Goal: Find specific page/section: Find specific page/section

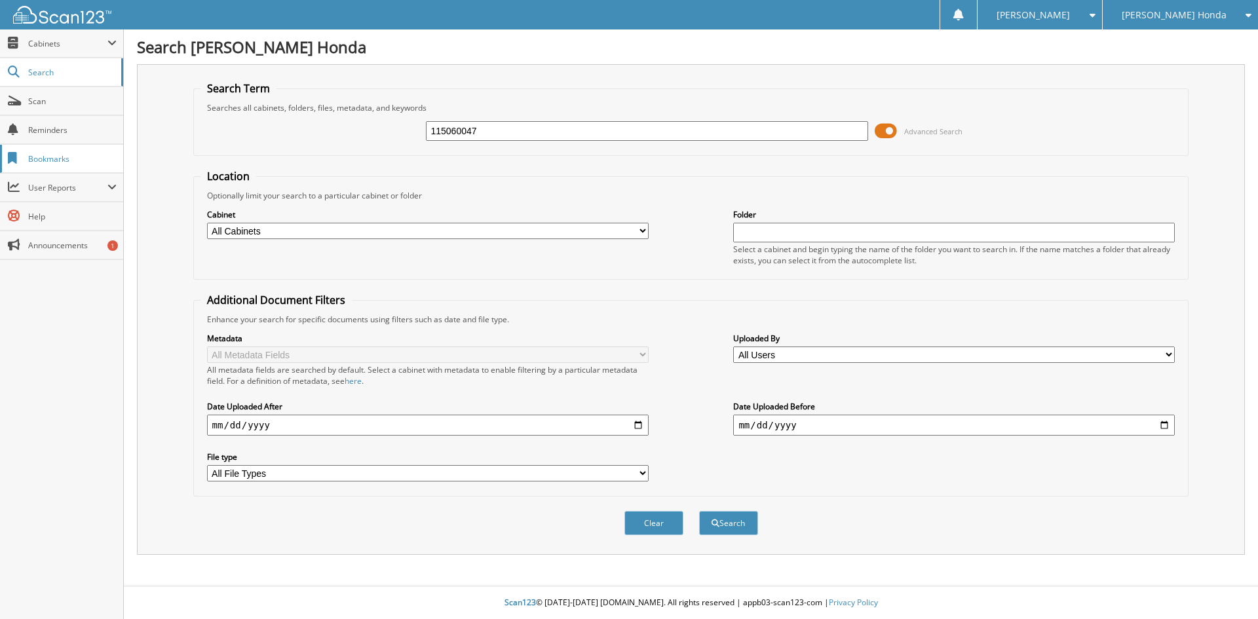
type input "115060047"
click at [699, 511] on button "Search" at bounding box center [728, 523] width 59 height 24
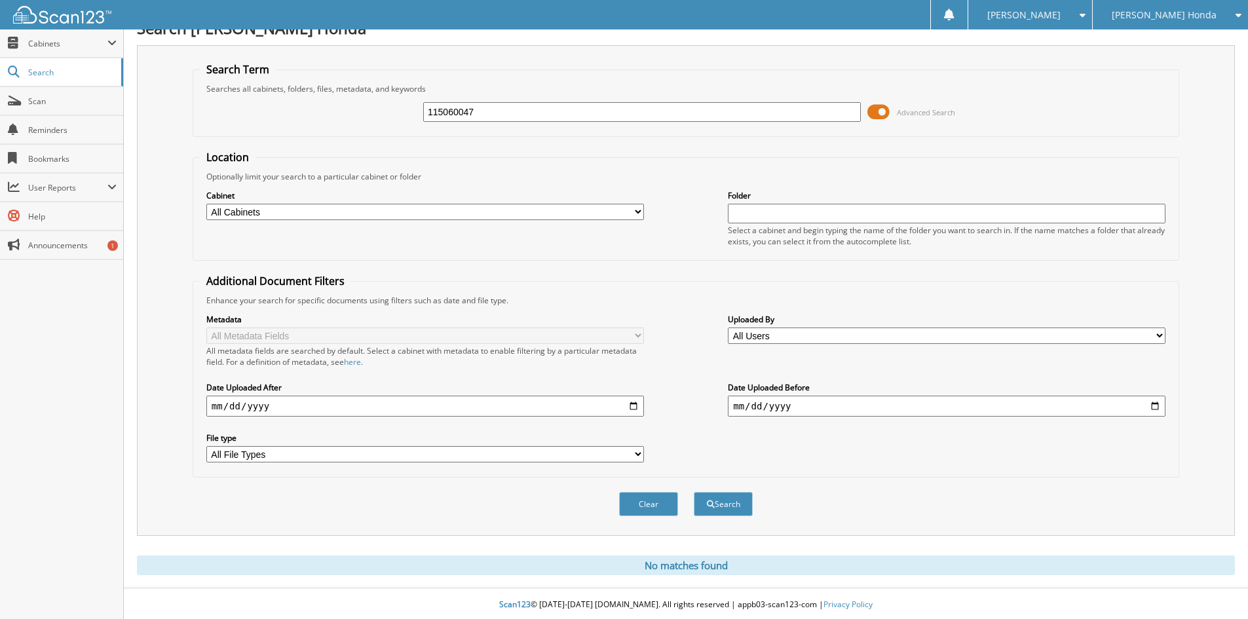
scroll to position [22, 0]
drag, startPoint x: 528, startPoint y: 103, endPoint x: 353, endPoint y: 103, distance: 174.9
click at [353, 103] on div "115060047 Advanced Search" at bounding box center [686, 109] width 972 height 35
type input "115058899"
click at [694, 490] on button "Search" at bounding box center [723, 502] width 59 height 24
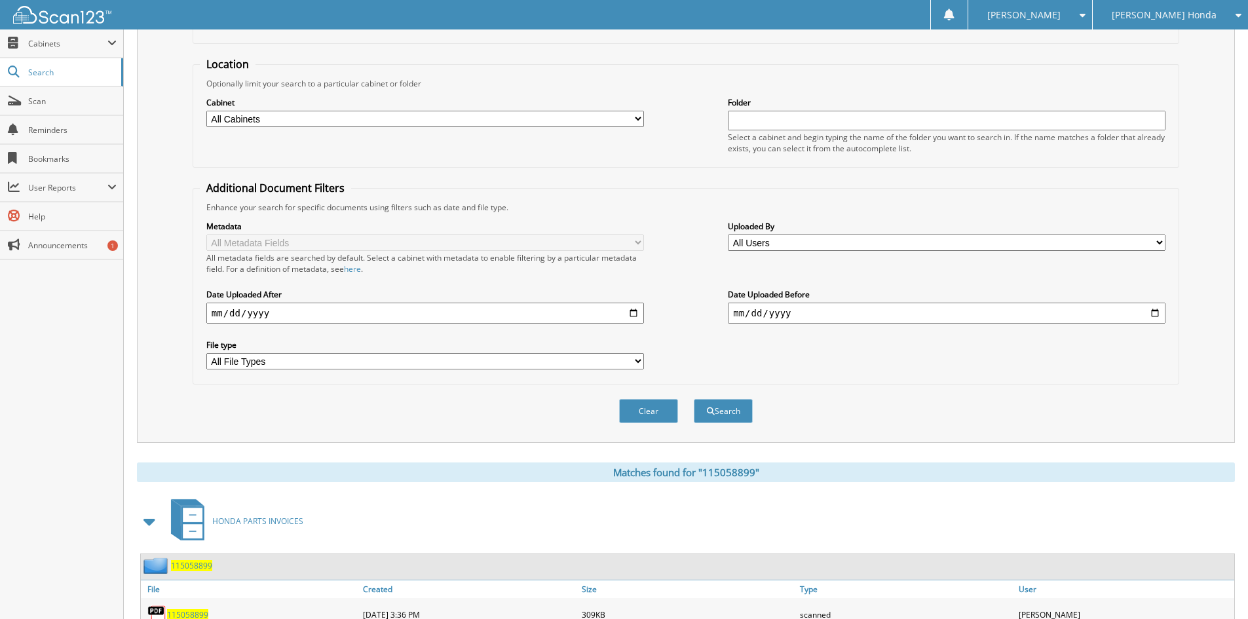
scroll to position [197, 0]
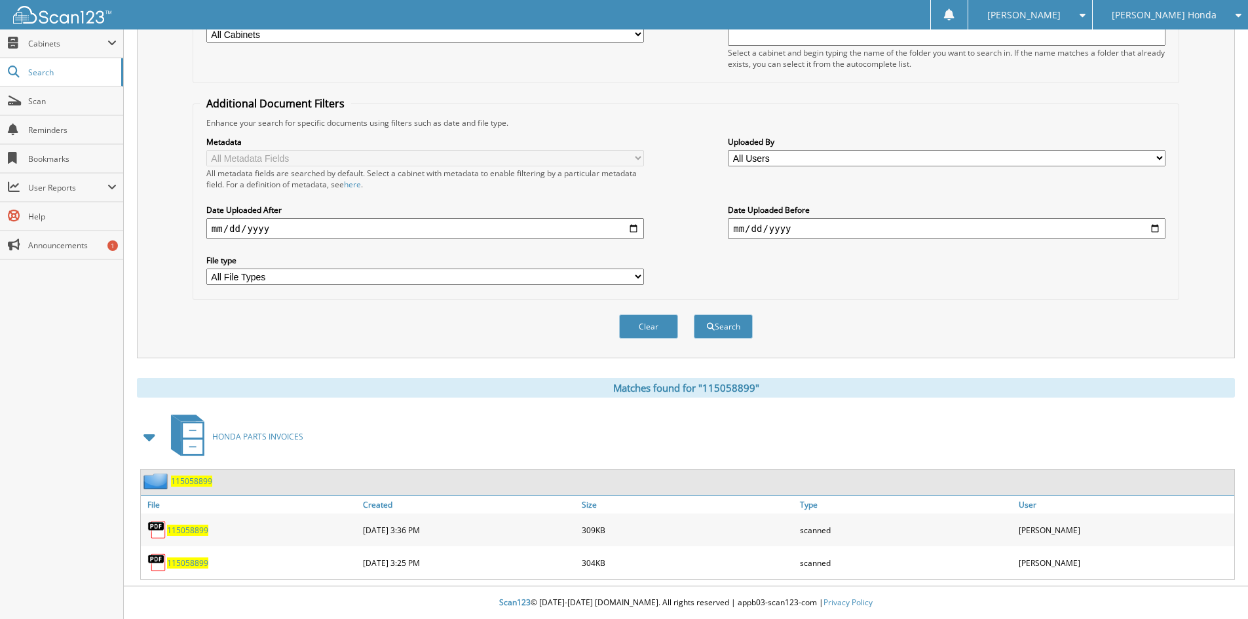
click at [197, 525] on span "115058899" at bounding box center [187, 530] width 41 height 11
click at [184, 565] on span "115058899" at bounding box center [187, 562] width 41 height 11
click at [195, 535] on span "115058899" at bounding box center [187, 530] width 41 height 11
click at [919, 18] on div "Sharee L. Settings Logout Gerald Jones Honda Gerald Jones VW Audi" at bounding box center [624, 14] width 1248 height 29
click at [1061, 12] on span "[PERSON_NAME]" at bounding box center [1023, 15] width 73 height 8
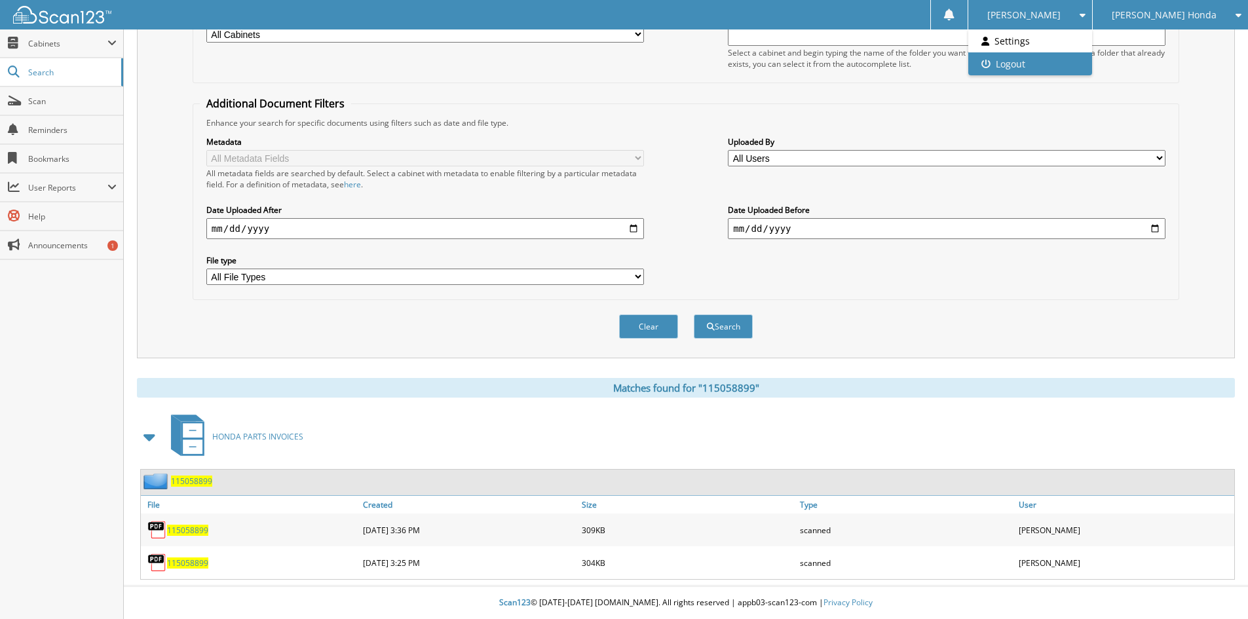
click at [1050, 62] on link "Logout" at bounding box center [1030, 63] width 124 height 23
